Goal: Obtain resource: Download file/media

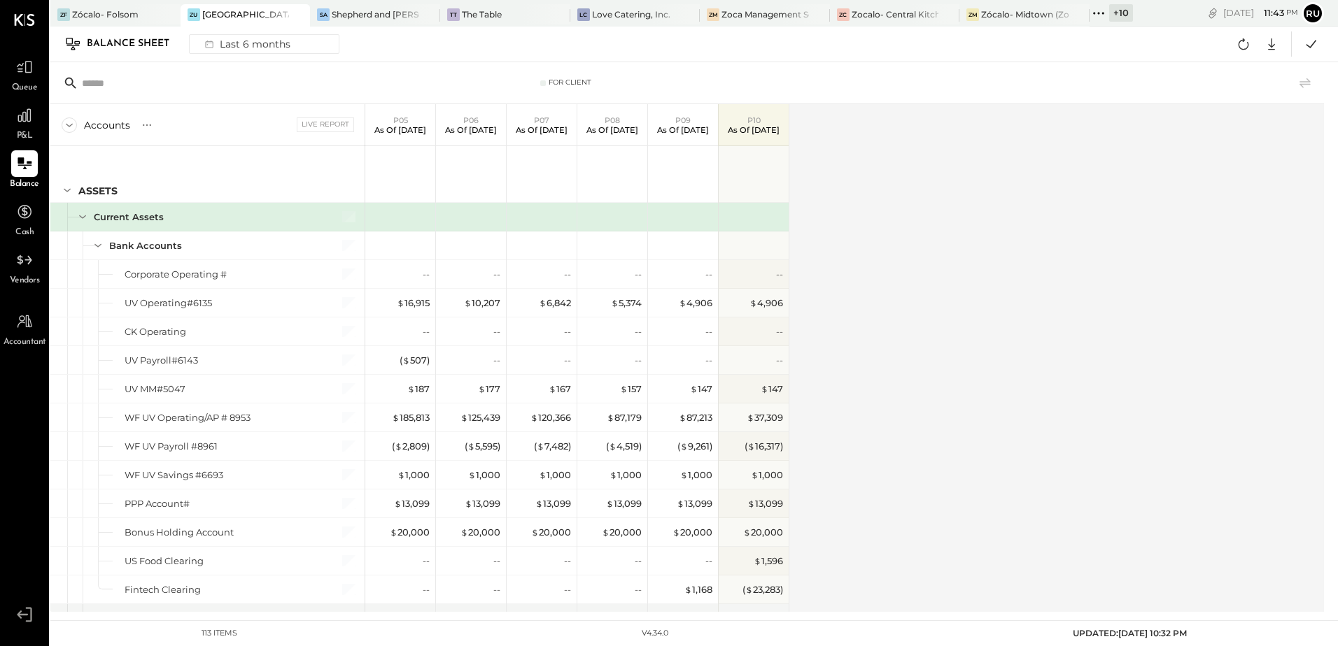
click at [923, 283] on div "Accounts S GL Live Report P05 As of [DATE] P06 As of [DATE] P07 As of [DATE] P0…" at bounding box center [687, 358] width 1275 height 508
click at [1243, 48] on icon at bounding box center [1243, 44] width 18 height 18
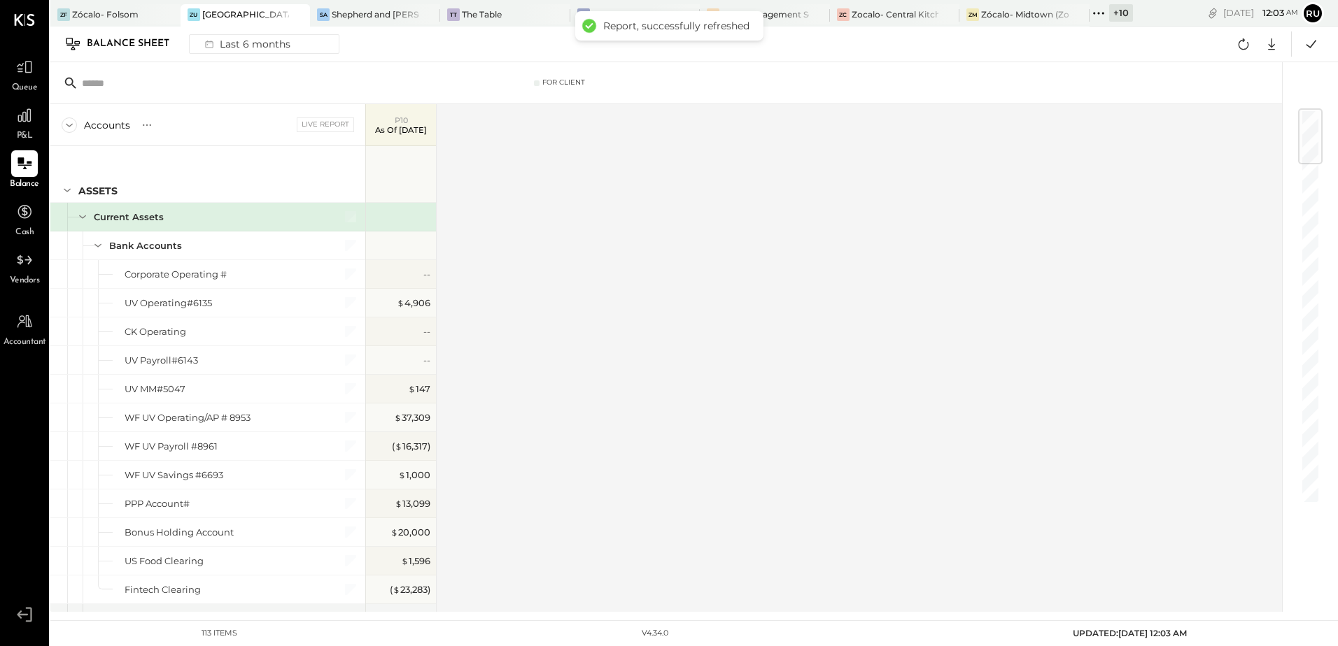
click at [65, 127] on icon at bounding box center [69, 125] width 15 height 15
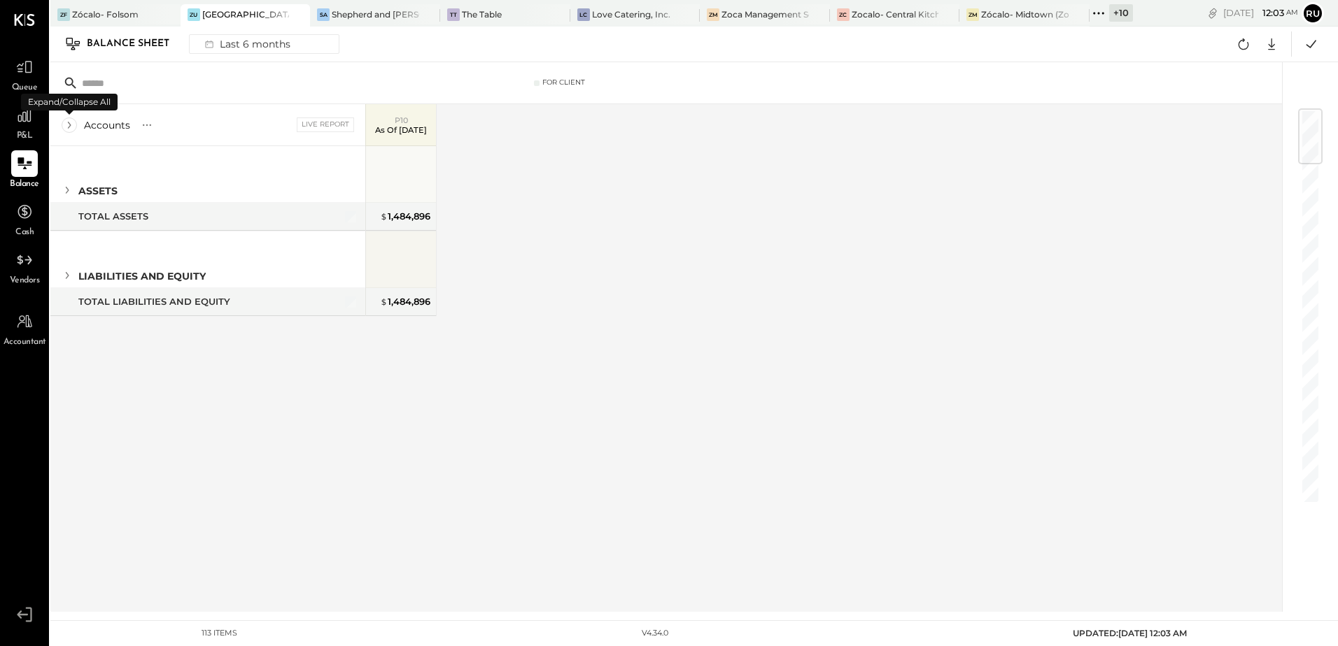
click at [69, 122] on icon at bounding box center [69, 125] width 15 height 15
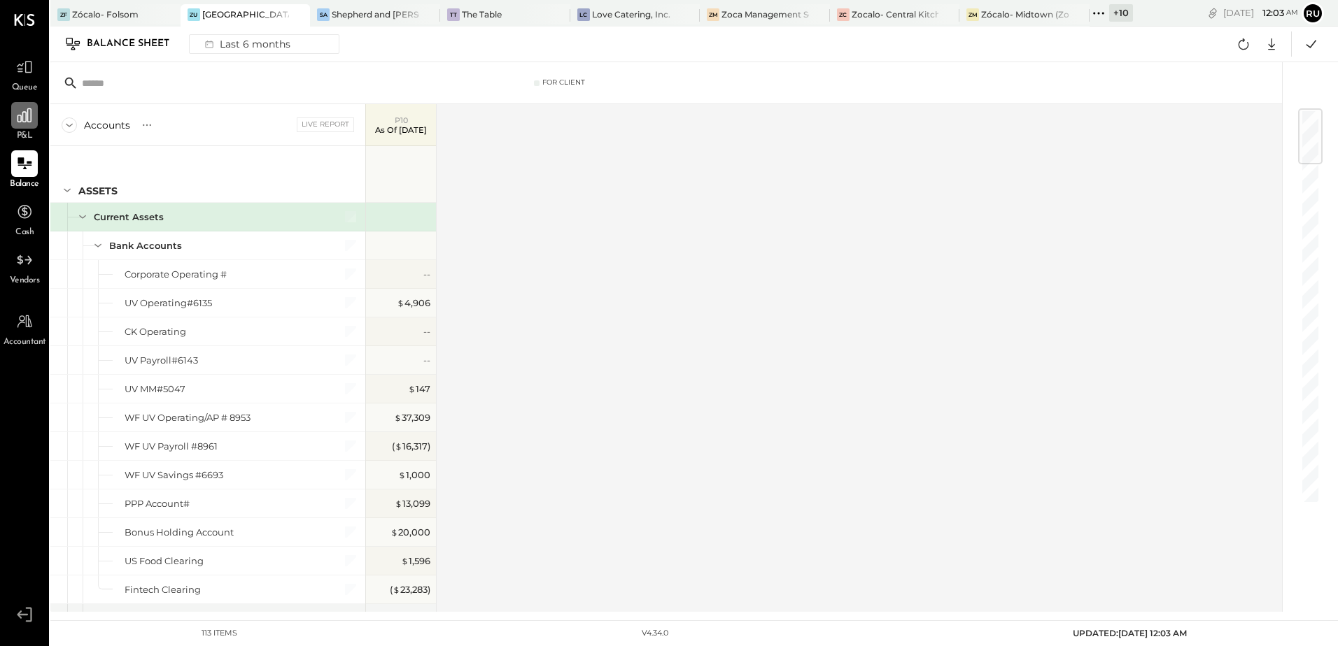
click at [13, 114] on div at bounding box center [24, 115] width 27 height 27
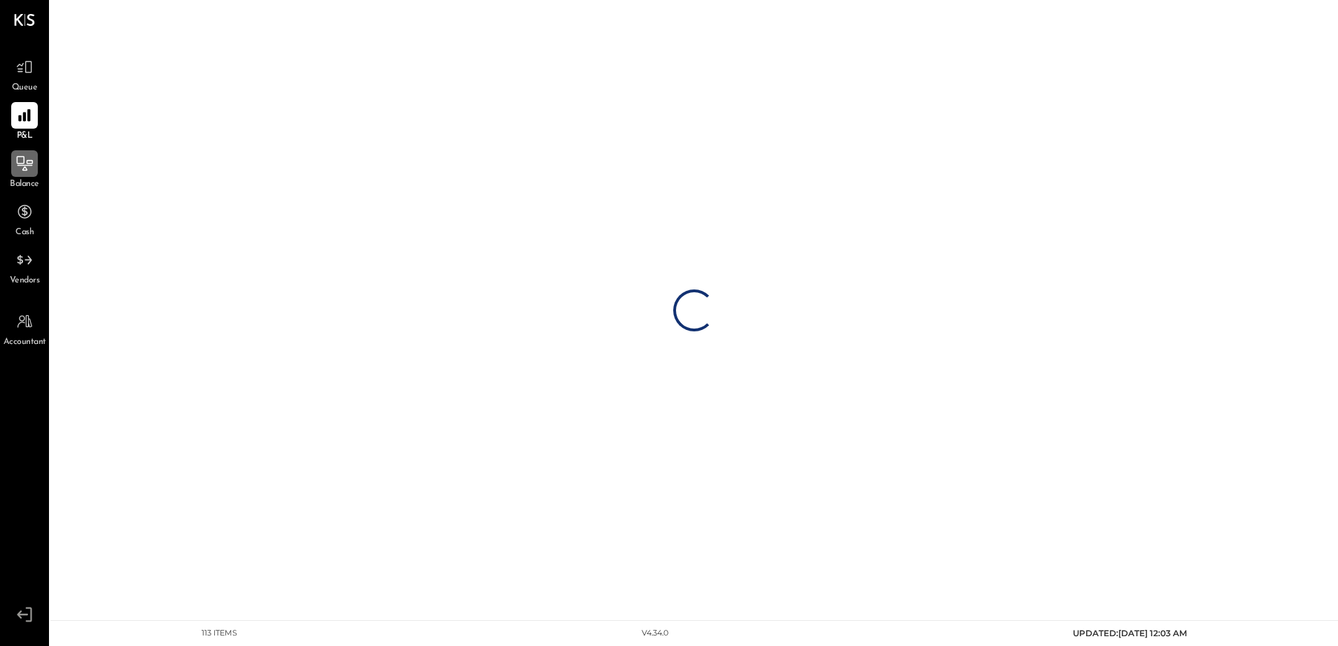
click at [18, 157] on icon at bounding box center [24, 164] width 18 height 18
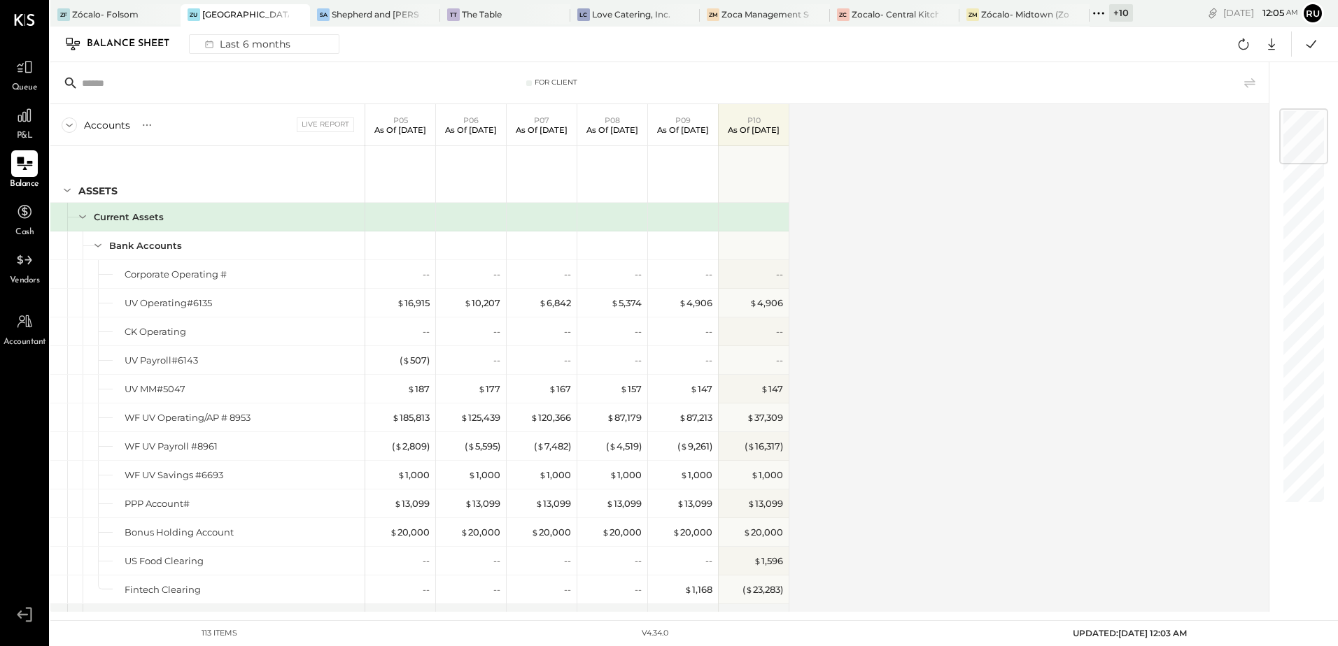
click at [965, 195] on div "Accounts S GL Live Report P05 As of [DATE] P06 As of [DATE] P07 As of [DATE] P0…" at bounding box center [660, 358] width 1220 height 508
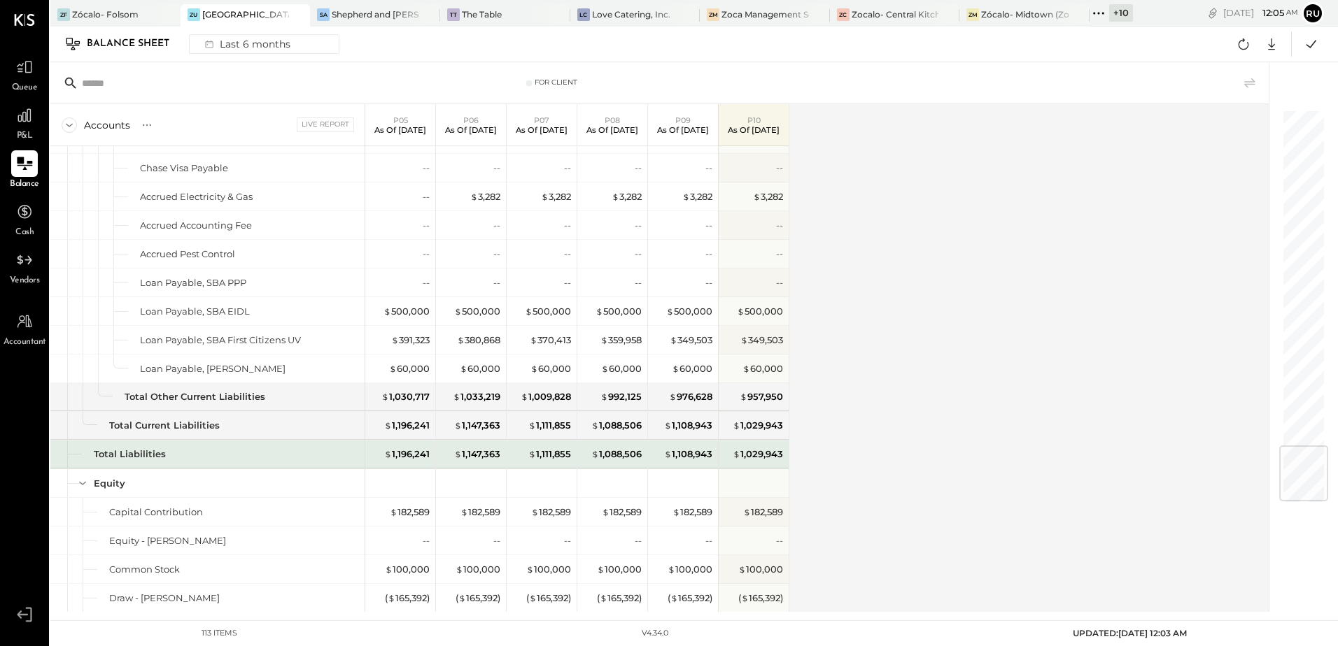
scroll to position [2799, 0]
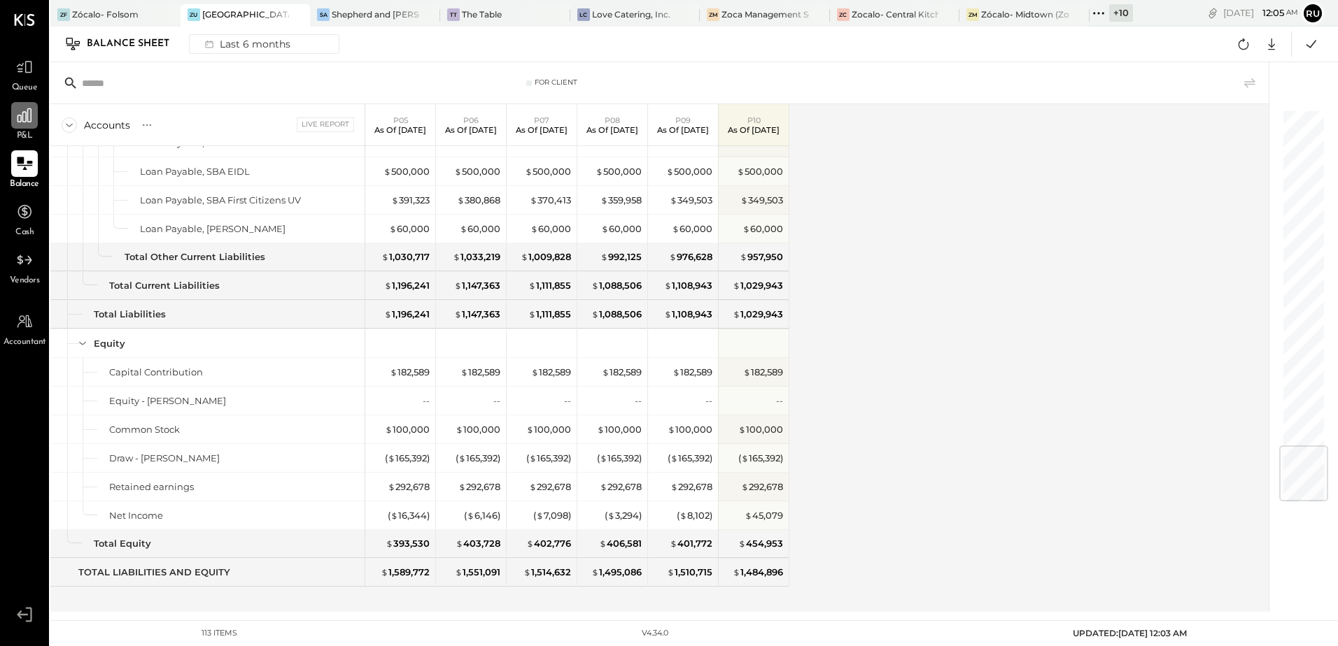
click at [26, 112] on icon at bounding box center [24, 115] width 14 height 14
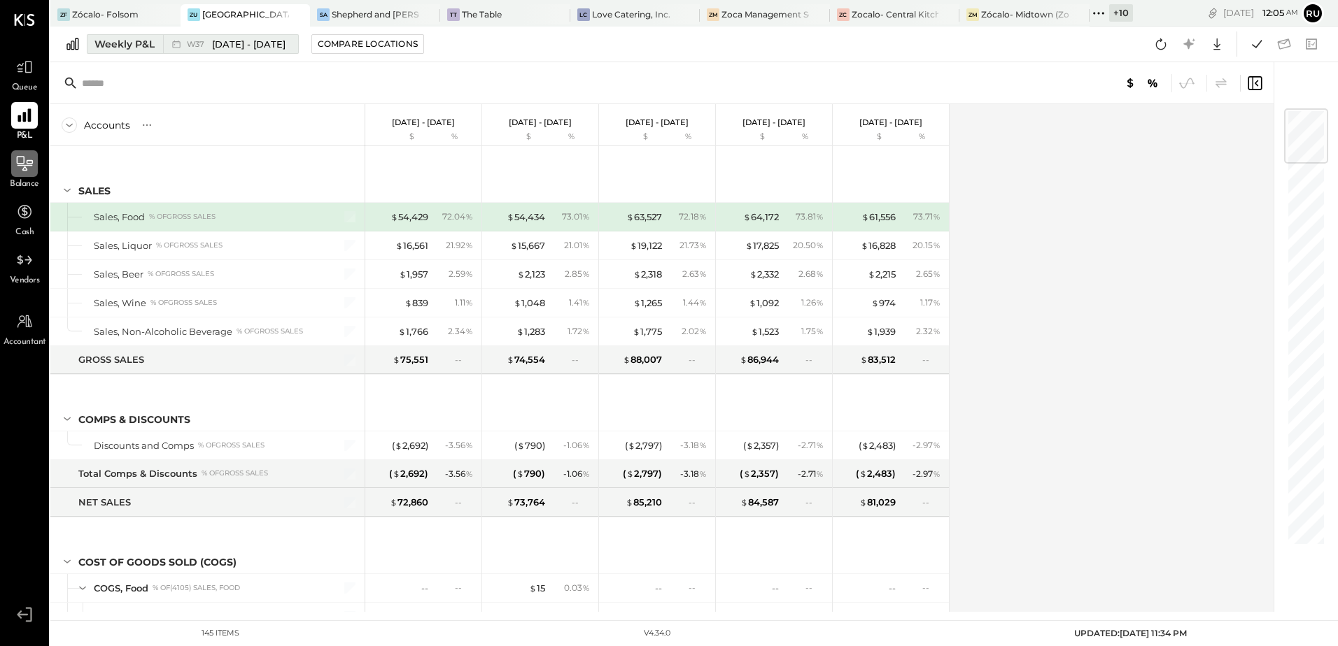
click at [128, 46] on div "Weekly P&L" at bounding box center [124, 44] width 60 height 14
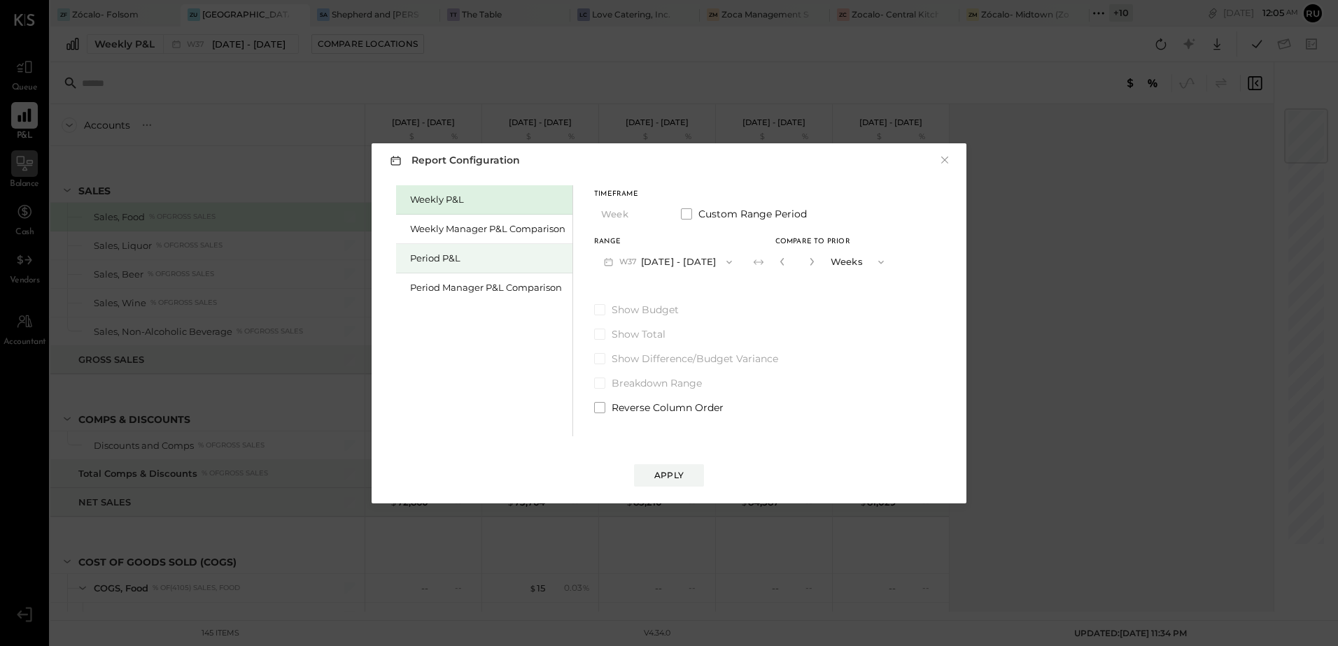
click at [434, 260] on div "Period P&L" at bounding box center [487, 258] width 155 height 13
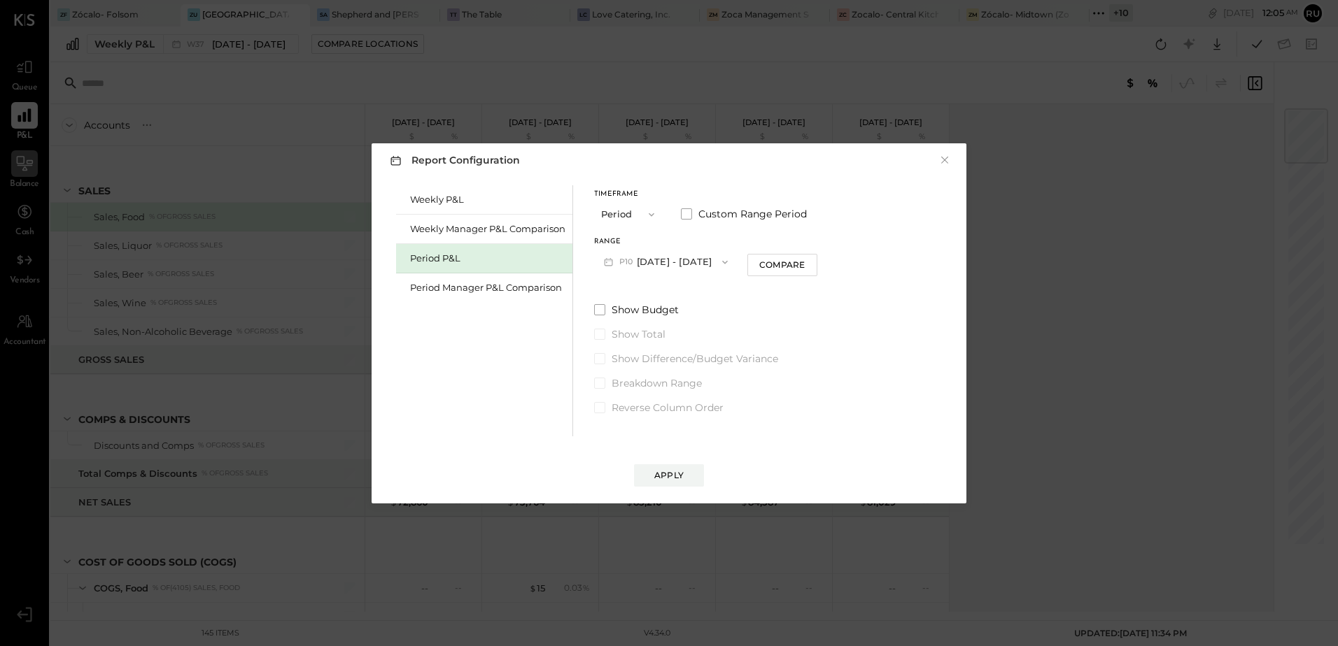
click at [698, 264] on button "P10 [DATE] - [DATE]" at bounding box center [665, 262] width 143 height 26
click at [674, 295] on span "[DATE] - [DATE]" at bounding box center [660, 293] width 66 height 12
click at [807, 262] on div "Compare" at bounding box center [783, 265] width 45 height 12
click at [814, 260] on icon "button" at bounding box center [809, 261] width 8 height 8
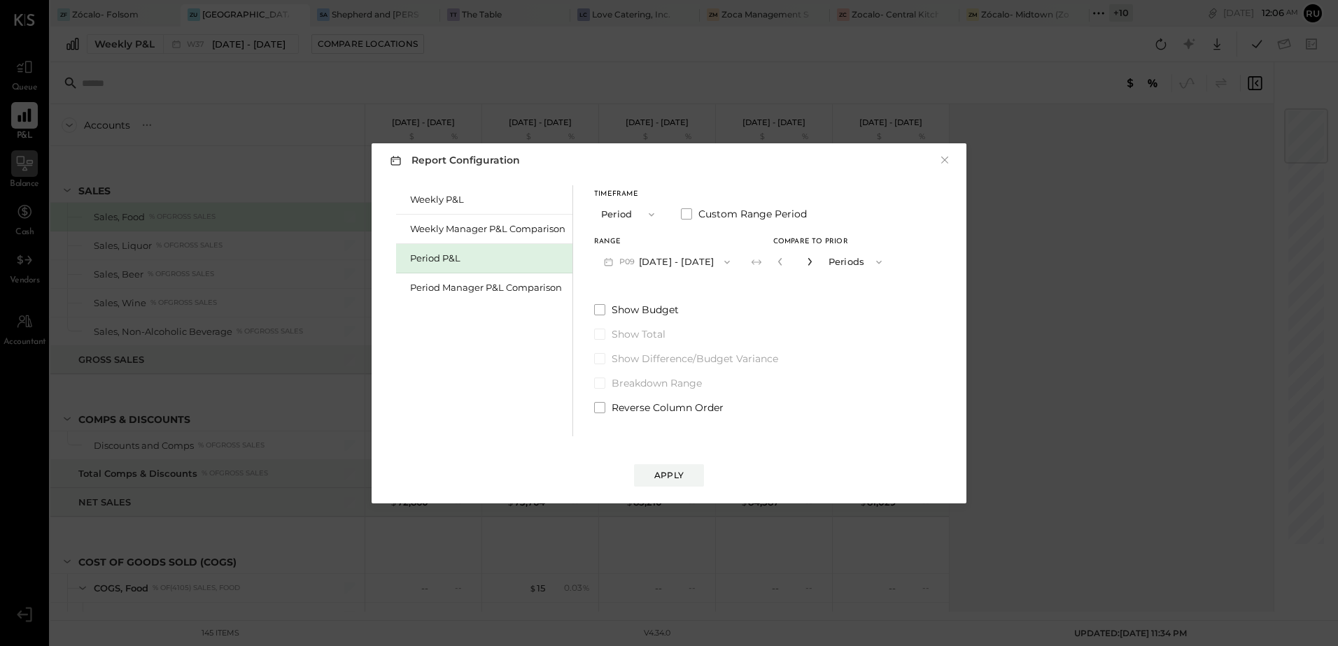
click at [814, 260] on icon "button" at bounding box center [809, 261] width 8 height 8
type input "*"
click at [671, 476] on div "Apply" at bounding box center [668, 475] width 29 height 12
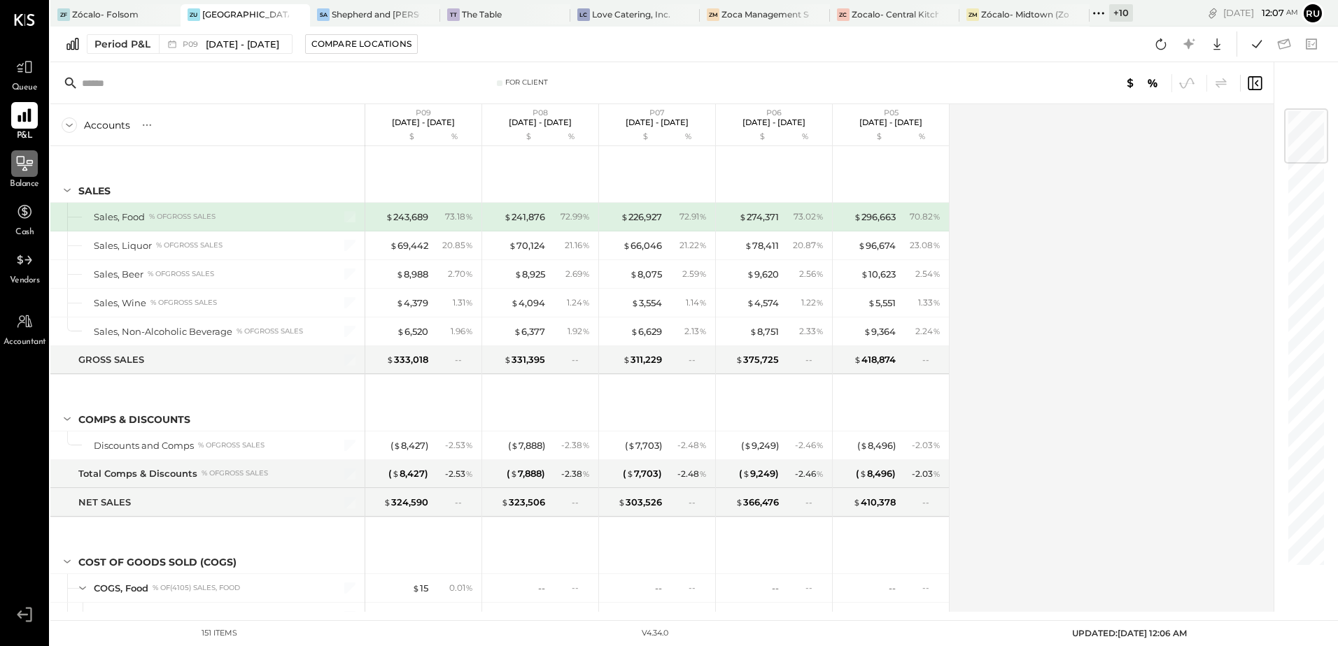
click at [992, 222] on div "Accounts S % GL P09 [DATE] - [DATE] $ % P08 [DATE] - [DATE] $ % P07 [DATE] - [D…" at bounding box center [662, 358] width 1225 height 508
click at [1164, 48] on icon at bounding box center [1161, 43] width 10 height 11
click at [1221, 44] on icon at bounding box center [1217, 44] width 18 height 18
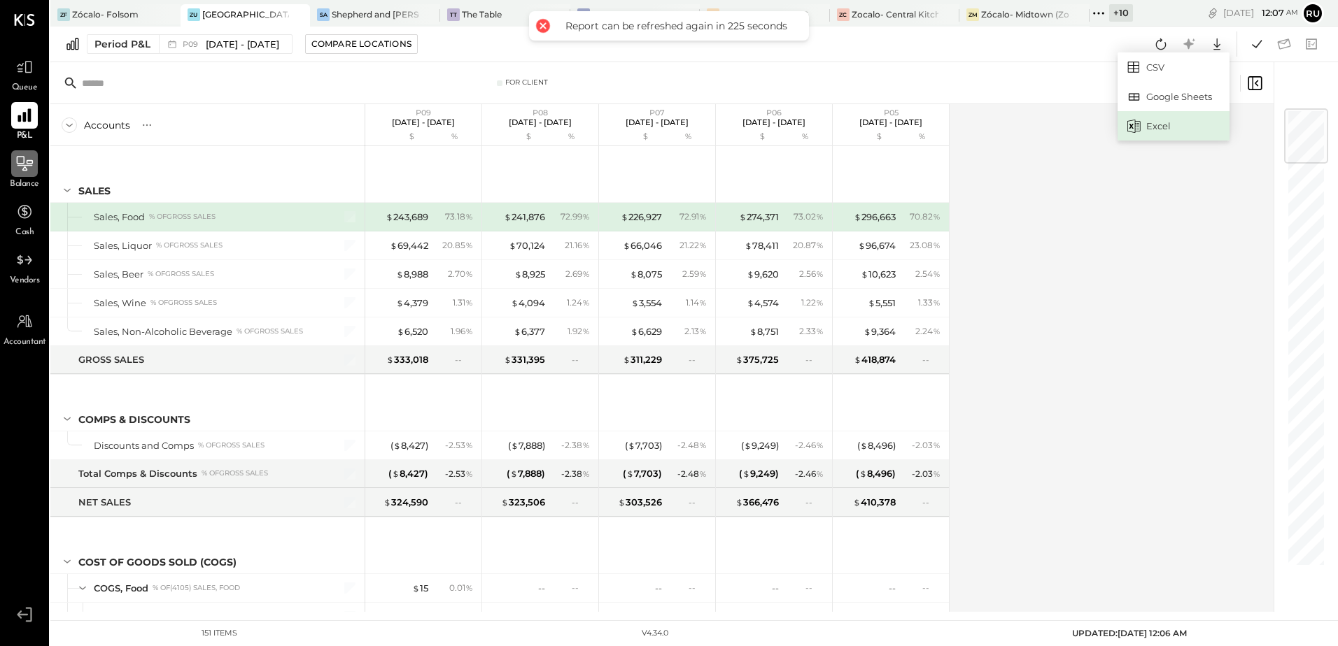
click at [1159, 122] on div "Excel" at bounding box center [1173, 125] width 112 height 29
